Goal: Information Seeking & Learning: Learn about a topic

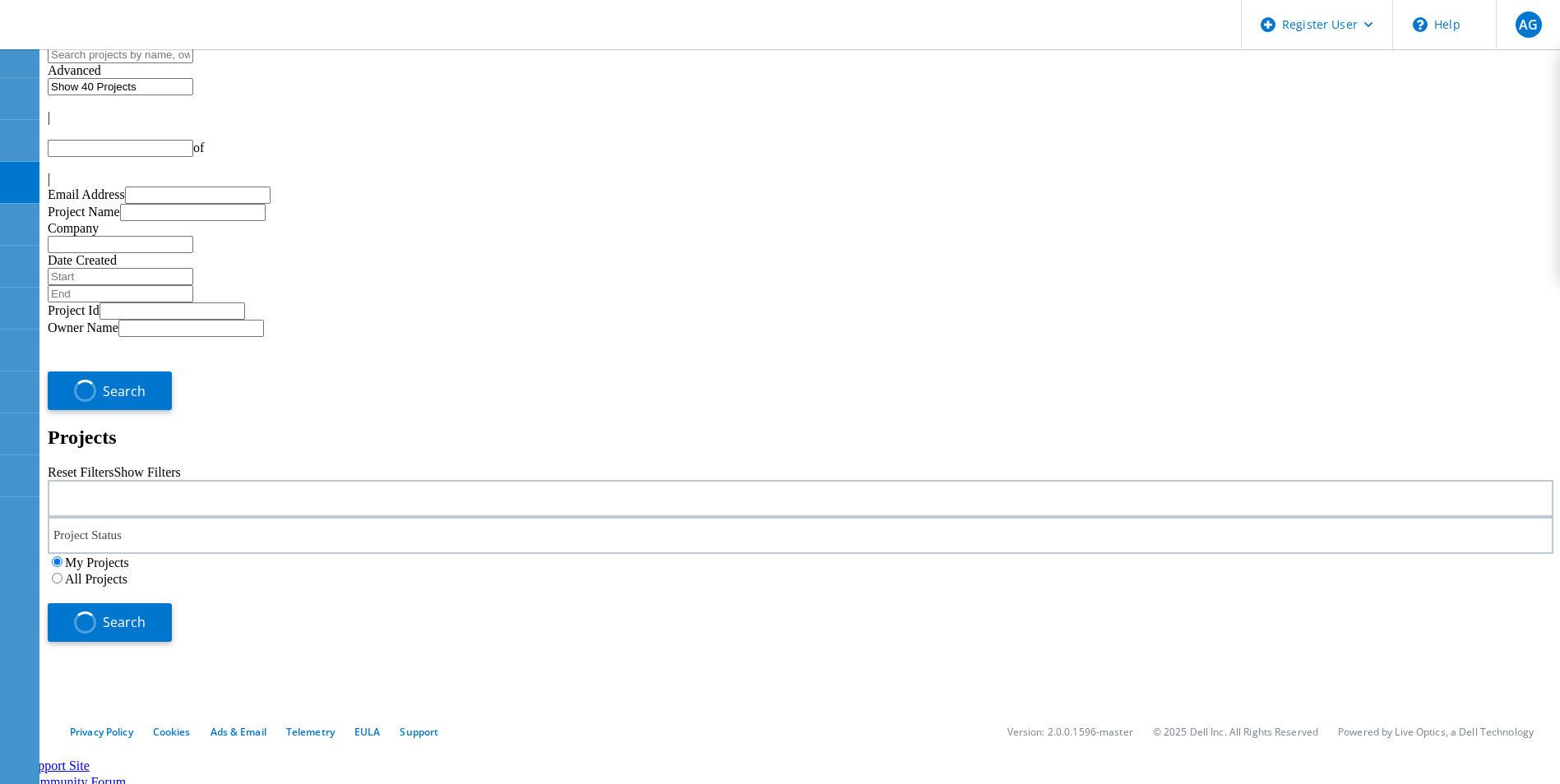
type input "1"
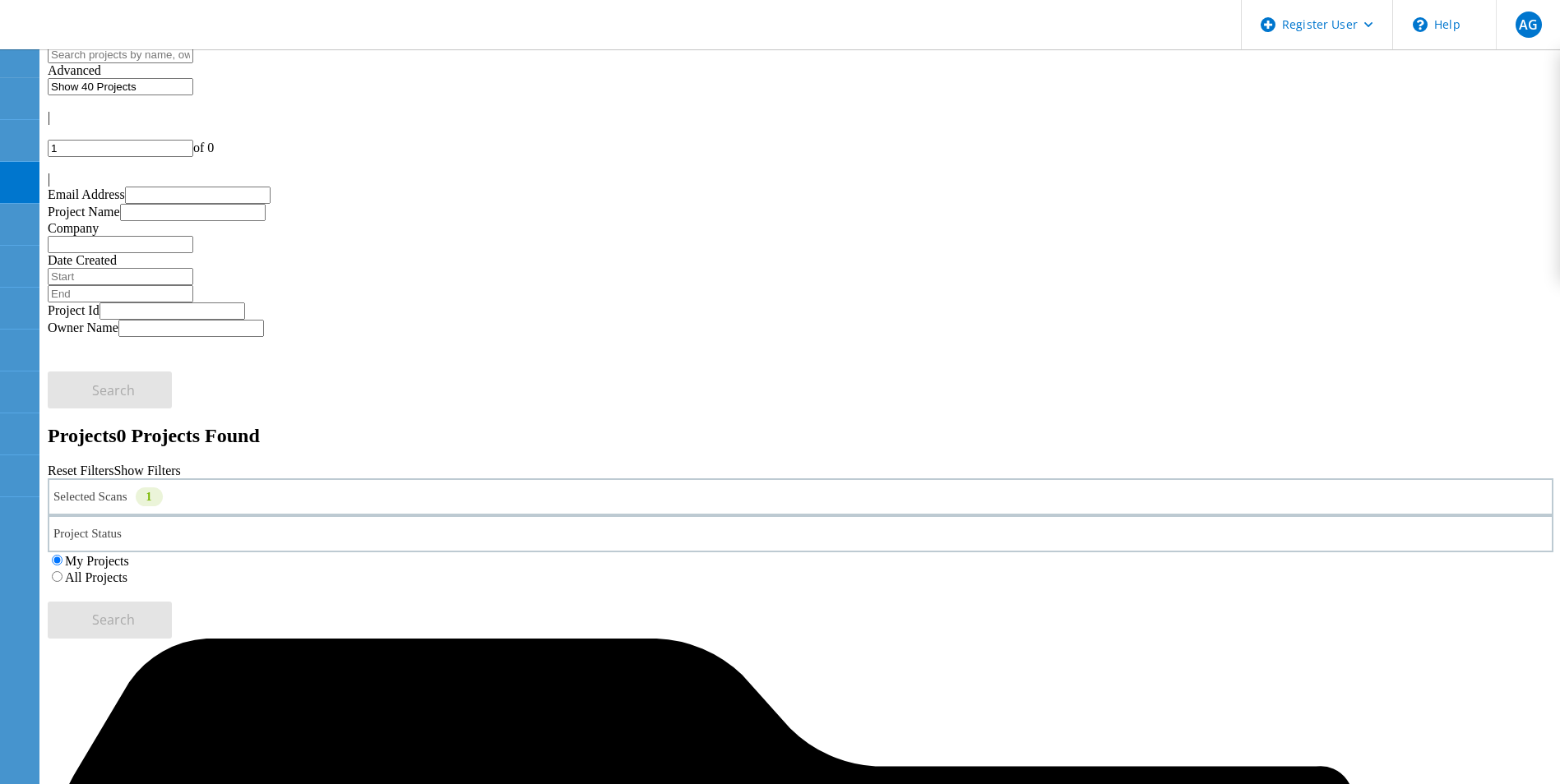
click at [391, 478] on div "Selected Scans 1" at bounding box center [801, 497] width 1506 height 37
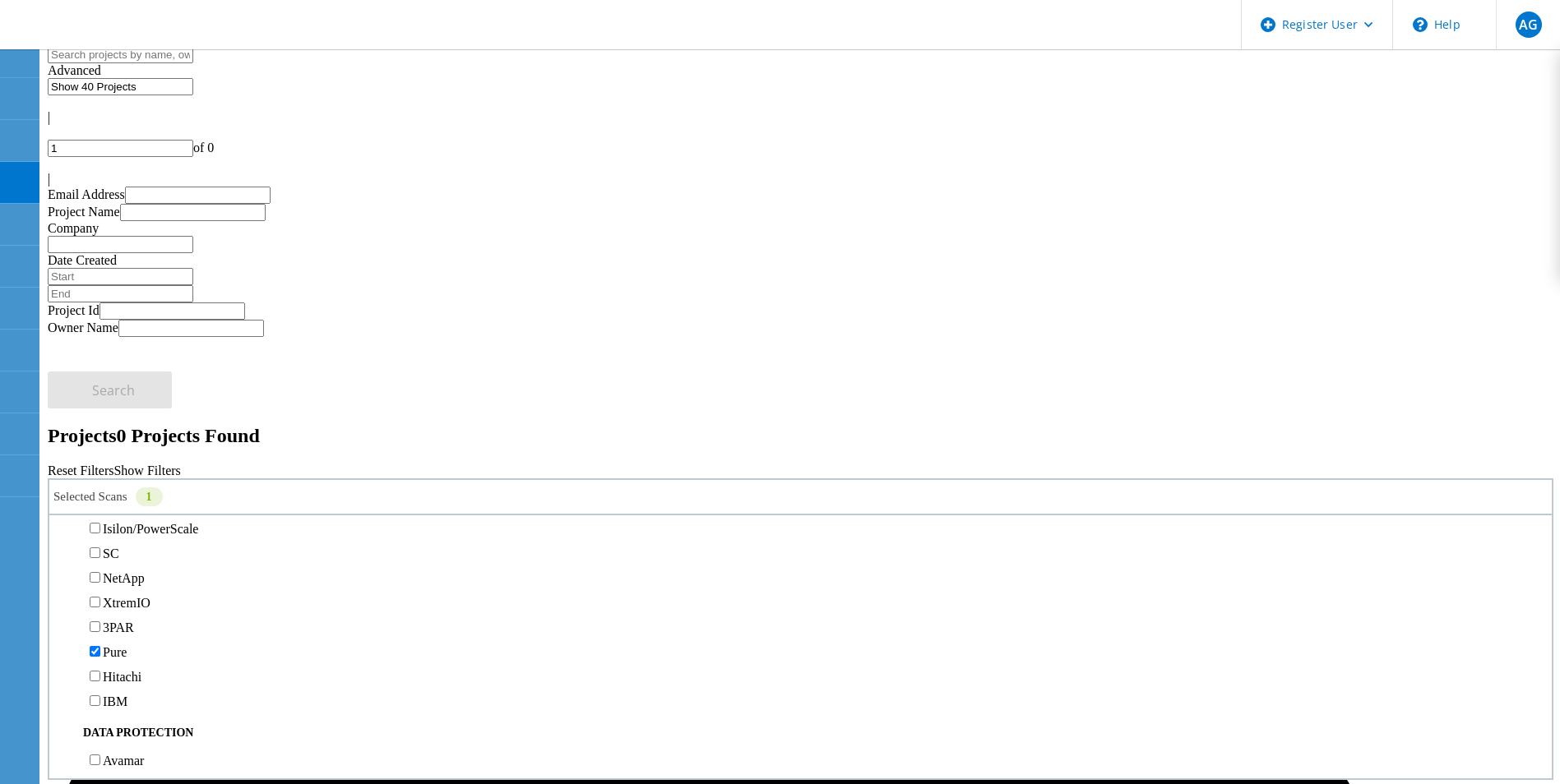
scroll to position [406, 0]
click at [164, 473] on label "PowerStore" at bounding box center [133, 480] width 62 height 14
click at [101, 474] on input "PowerStore" at bounding box center [95, 479] width 11 height 11
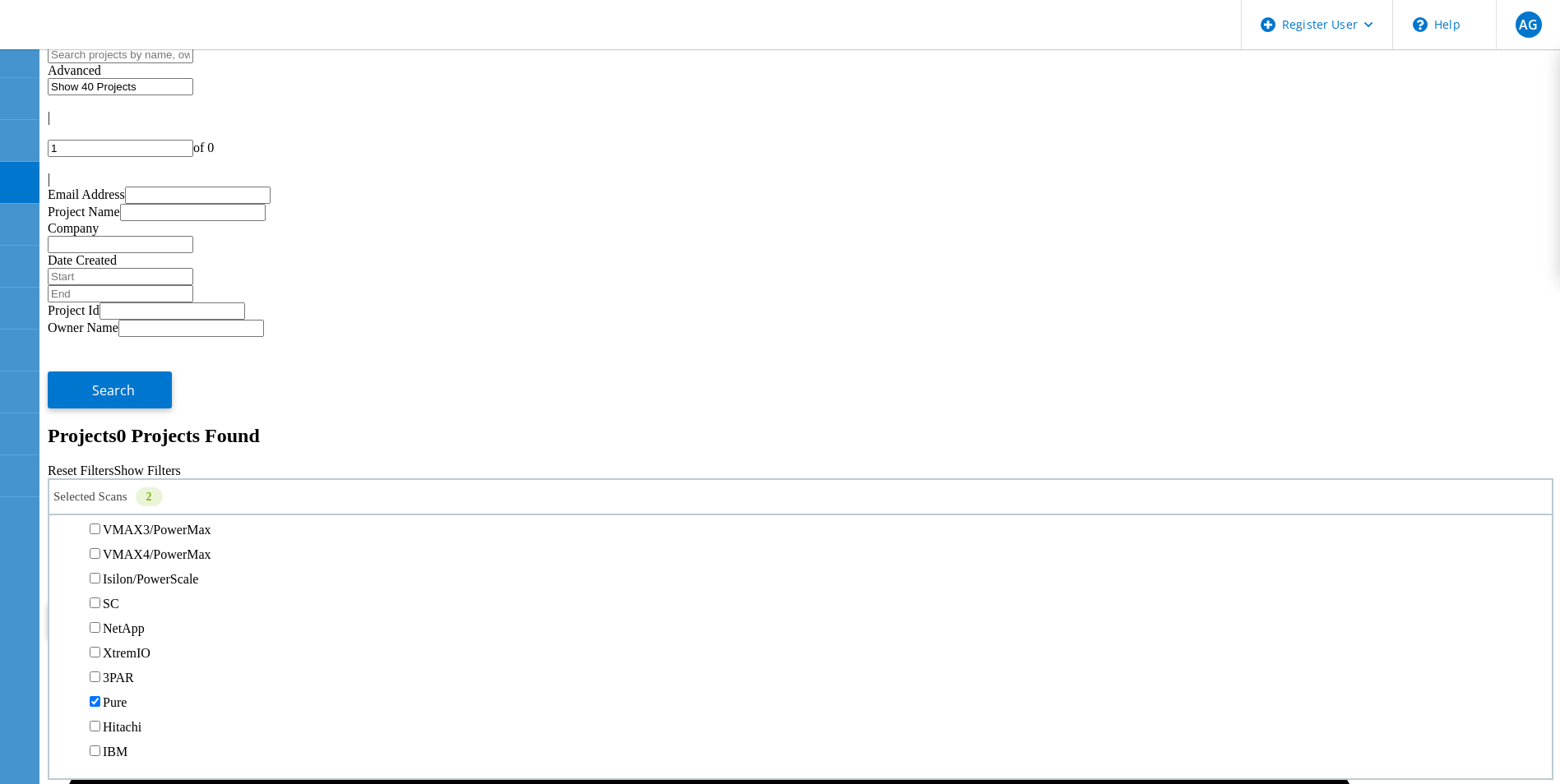
click at [127, 571] on label "All Projects" at bounding box center [96, 578] width 63 height 14
click at [63, 571] on input "All Projects" at bounding box center [57, 576] width 11 height 11
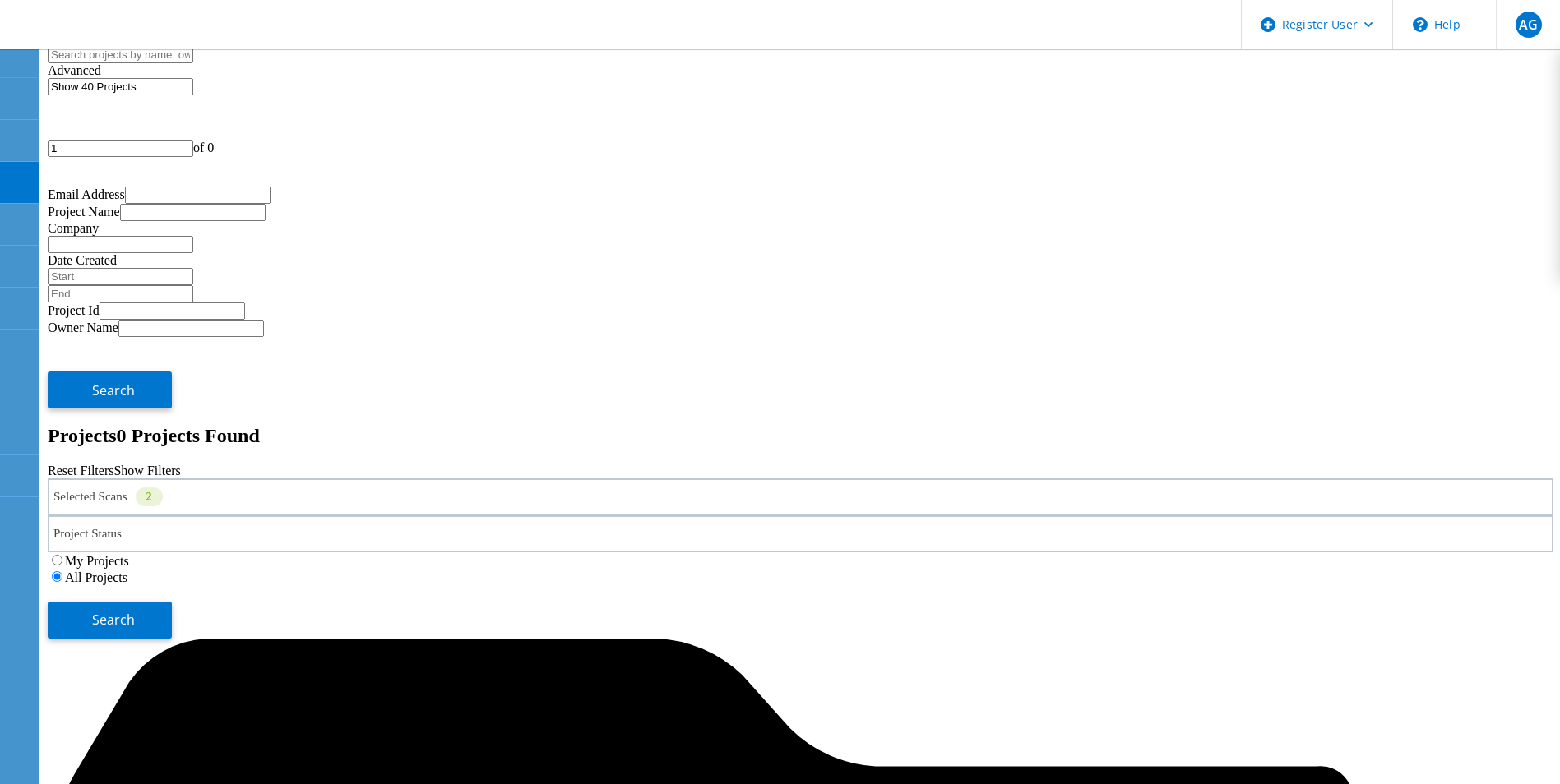
click at [1282, 552] on div "My Projects All Projects" at bounding box center [801, 569] width 1506 height 33
click at [172, 602] on button "Search" at bounding box center [110, 621] width 124 height 37
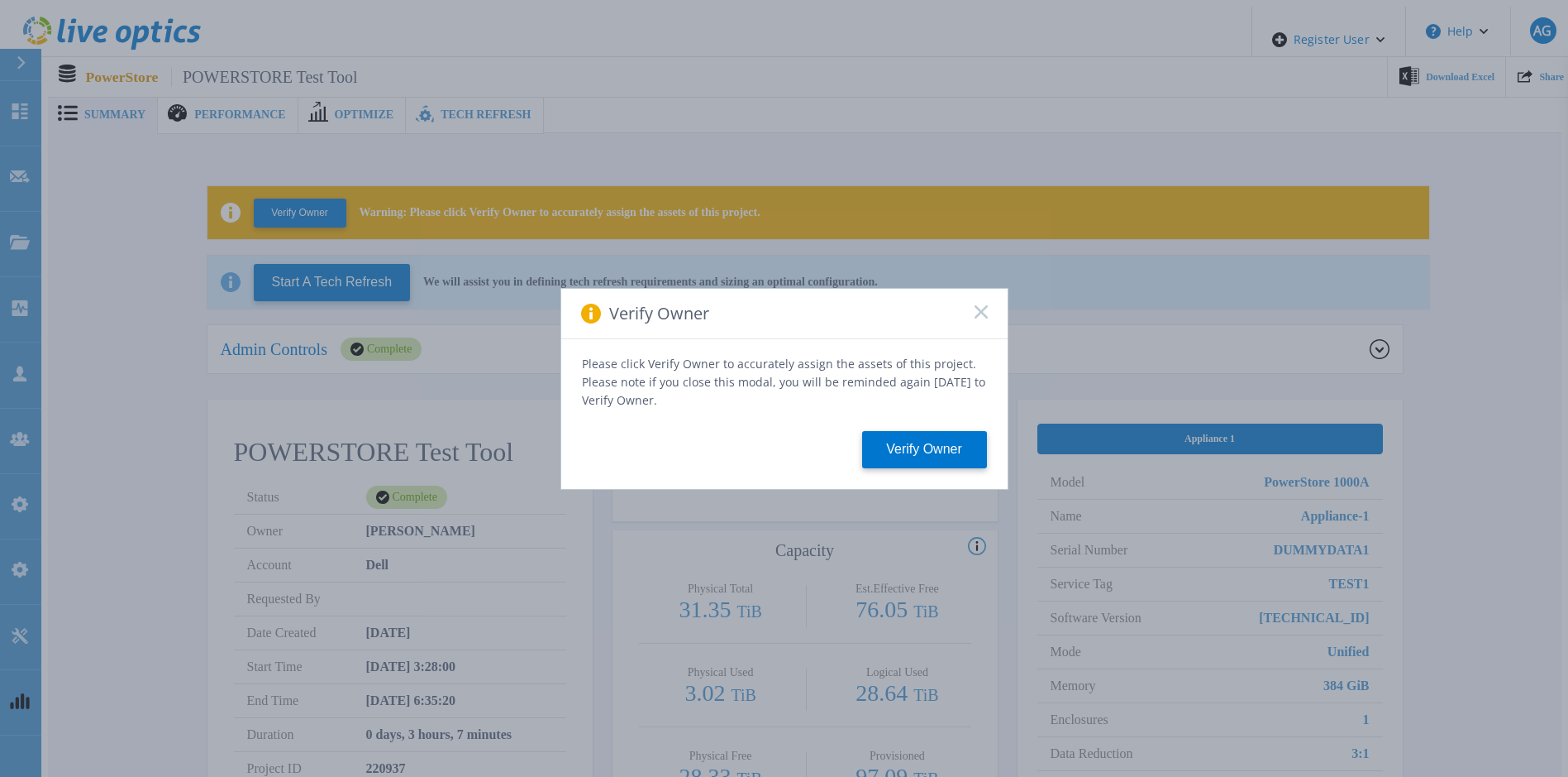
click at [978, 315] on rect at bounding box center [981, 311] width 14 height 14
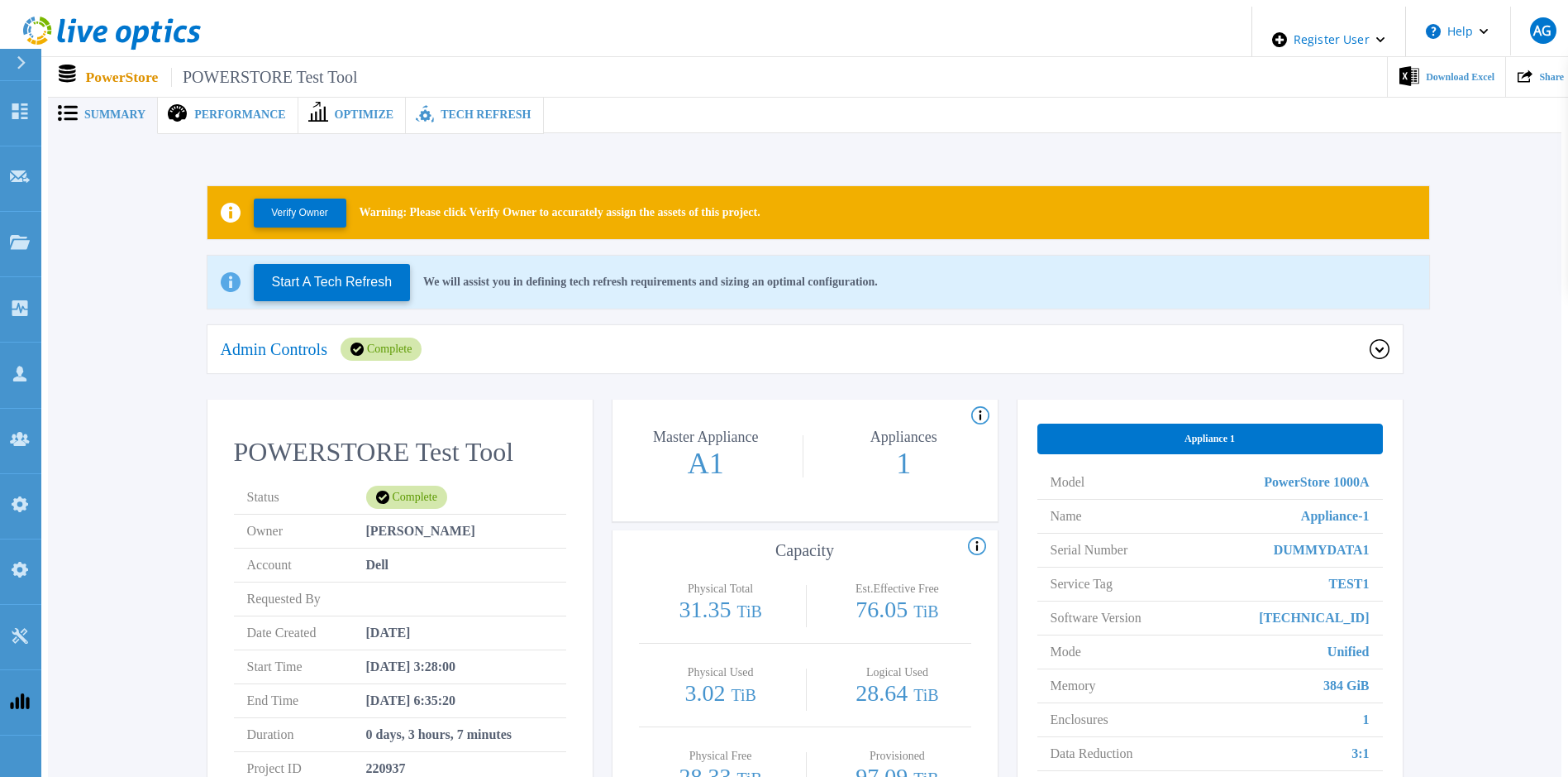
click at [459, 115] on div "Tech Refresh" at bounding box center [475, 115] width 138 height 38
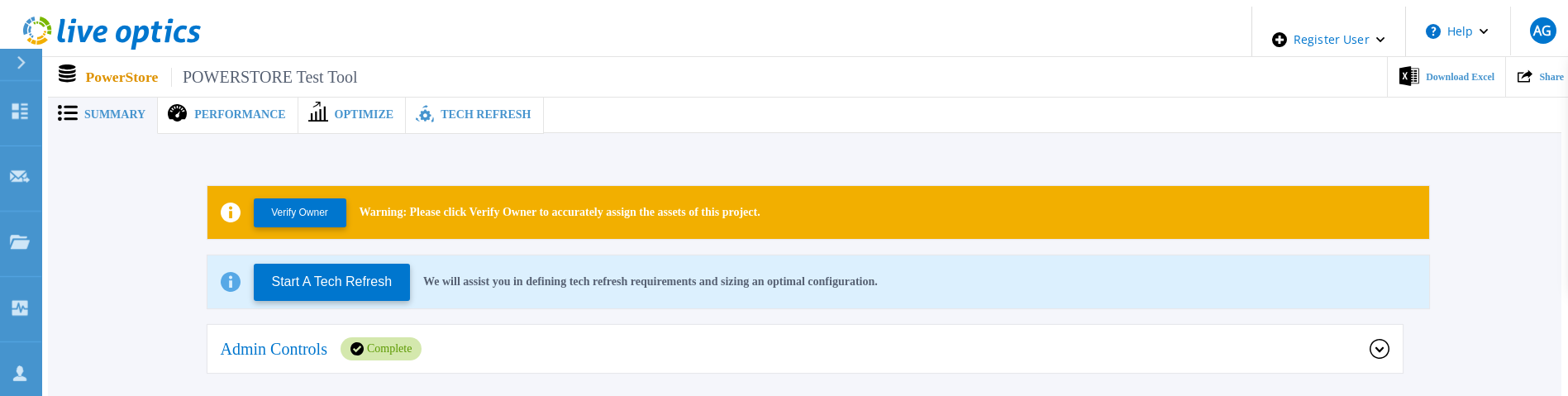
click at [454, 121] on div "Tech Refresh" at bounding box center [475, 115] width 138 height 38
